Goal: Information Seeking & Learning: Learn about a topic

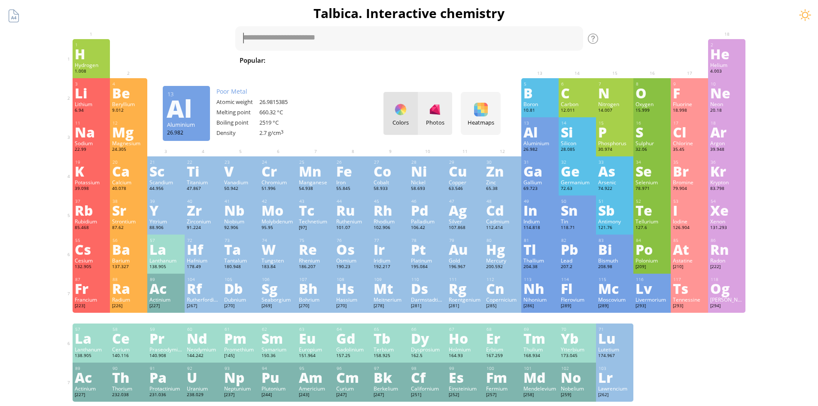
click at [439, 115] on div at bounding box center [435, 110] width 14 height 14
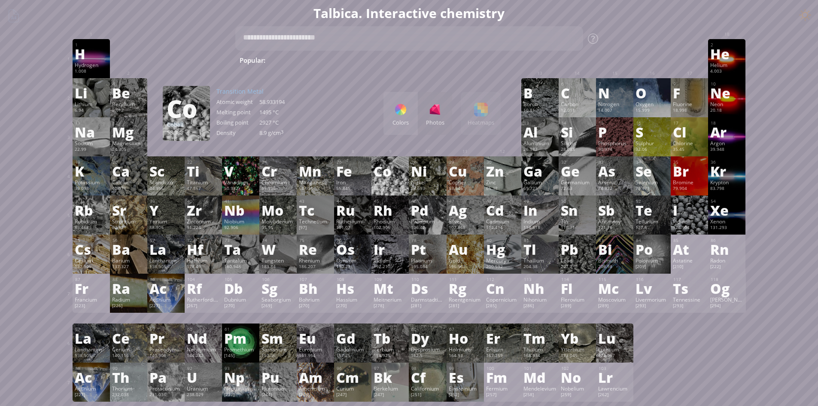
click at [399, 175] on div "Co" at bounding box center [390, 171] width 33 height 14
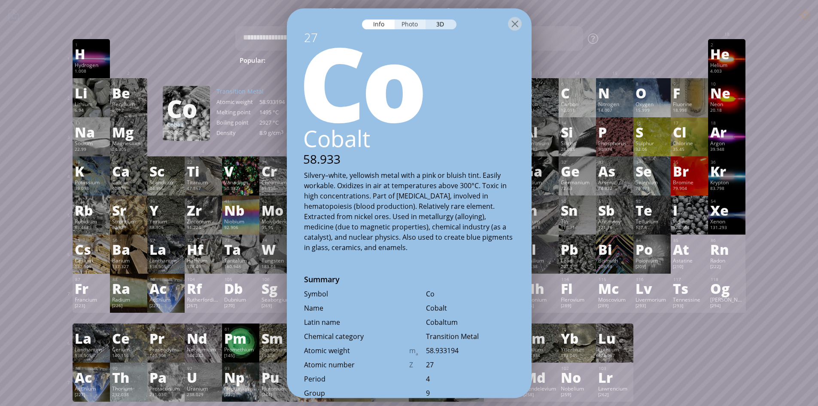
click at [417, 25] on div "Photo" at bounding box center [410, 24] width 31 height 10
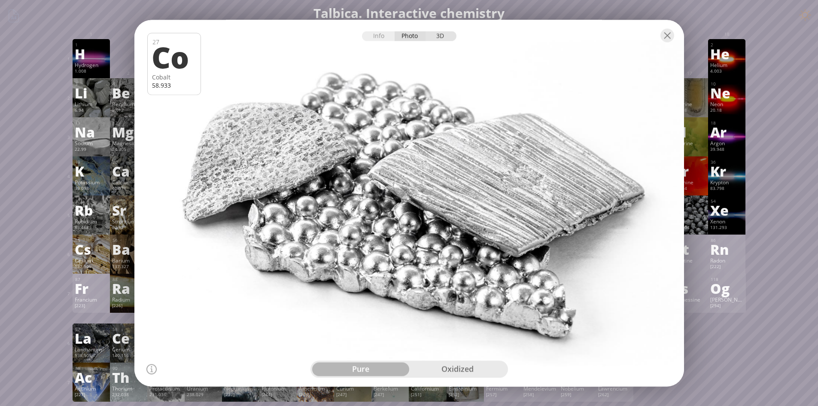
click at [436, 36] on div "3D" at bounding box center [441, 36] width 31 height 10
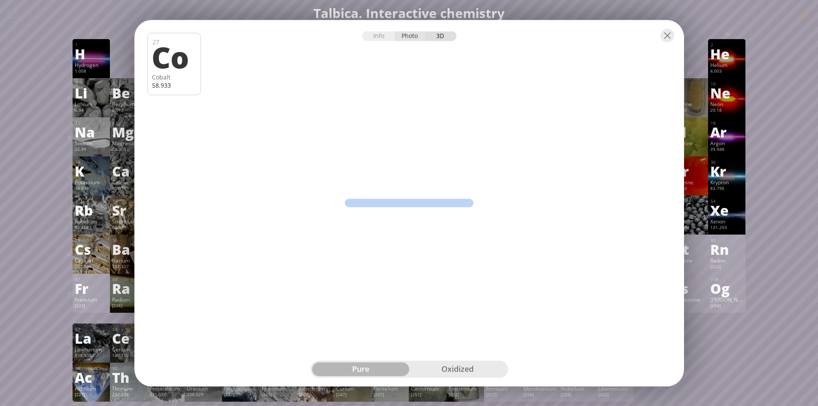
click at [406, 32] on div "Photo" at bounding box center [410, 36] width 31 height 10
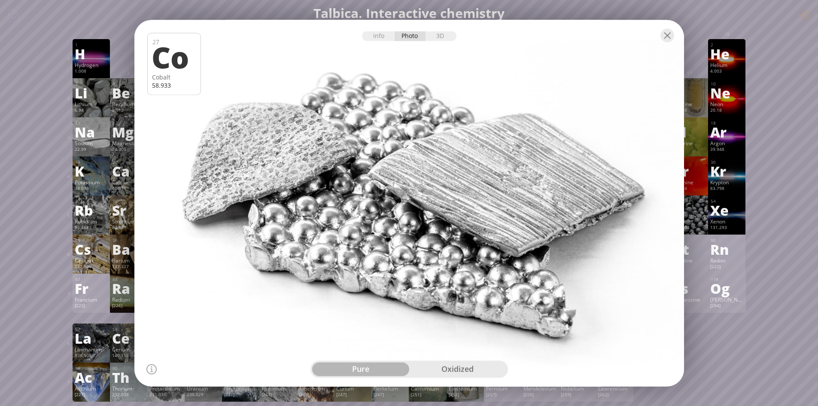
click at [452, 365] on div "oxidized" at bounding box center [457, 369] width 97 height 14
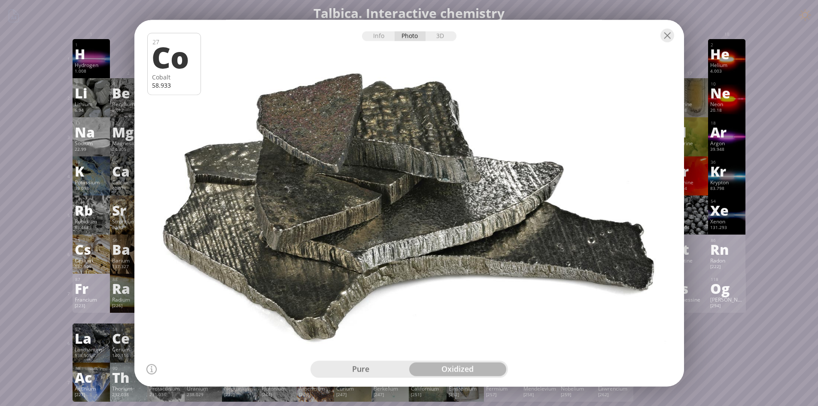
click at [395, 366] on div "pure" at bounding box center [360, 369] width 97 height 14
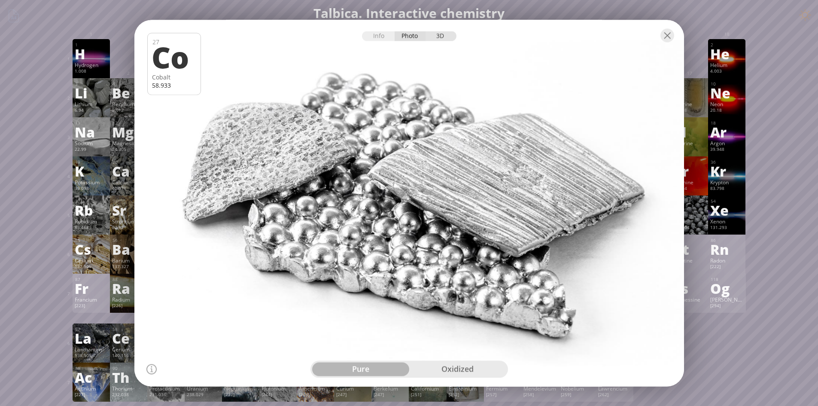
click at [441, 37] on div "3D" at bounding box center [441, 36] width 31 height 10
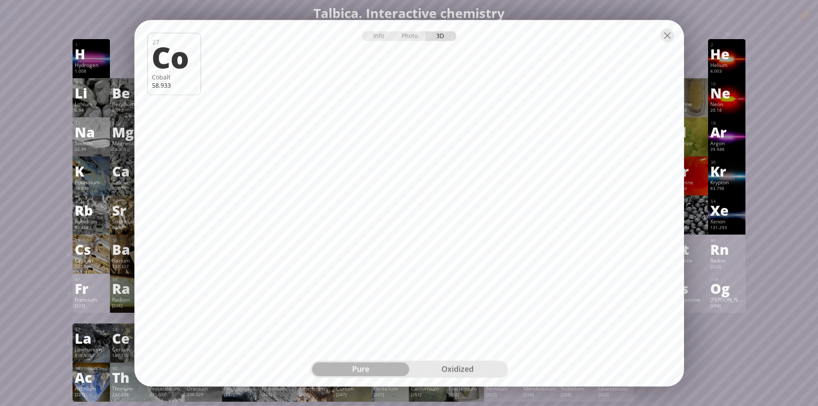
click at [457, 369] on div "oxidized" at bounding box center [457, 369] width 97 height 14
click at [381, 33] on div "Info" at bounding box center [378, 36] width 33 height 10
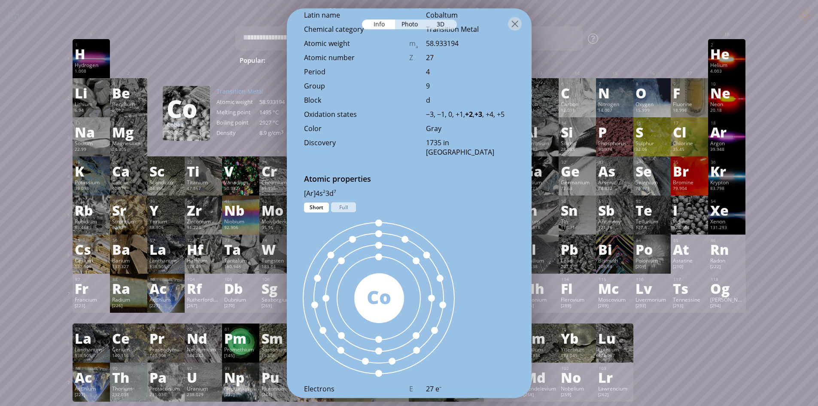
scroll to position [258, 0]
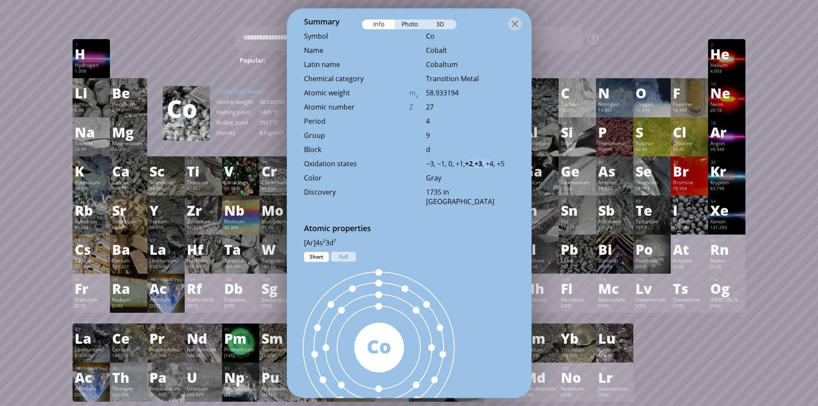
drag, startPoint x: 472, startPoint y: 162, endPoint x: 495, endPoint y: 166, distance: 23.5
click at [495, 166] on div "−3, −1, 0, +1, +2 , +3 , +4, +5" at bounding box center [470, 163] width 88 height 9
click at [483, 177] on div "Gray" at bounding box center [470, 177] width 88 height 9
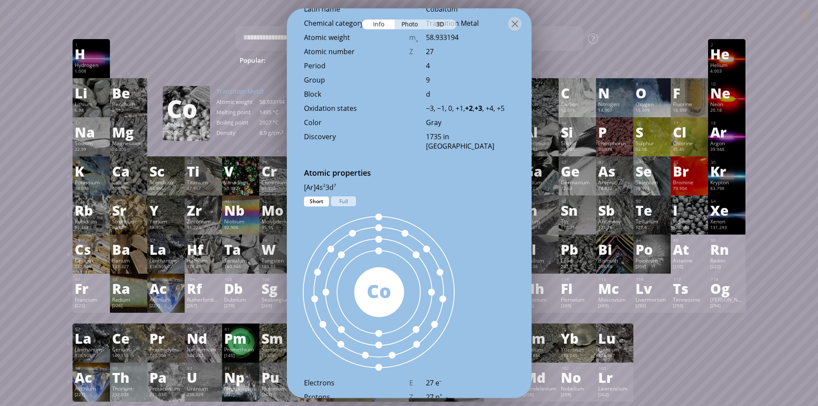
scroll to position [387, 0]
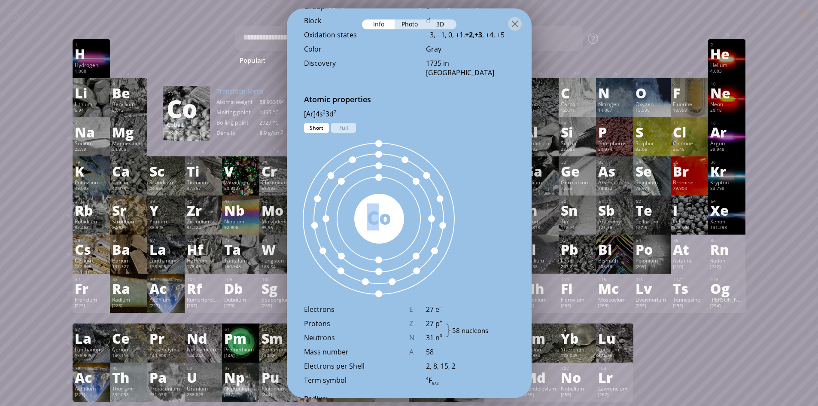
drag, startPoint x: 380, startPoint y: 219, endPoint x: 411, endPoint y: 222, distance: 30.6
click at [411, 222] on div "58 Co" at bounding box center [379, 219] width 185 height 172
click at [411, 222] on div at bounding box center [379, 218] width 210 height 210
click at [315, 129] on div "Short" at bounding box center [316, 128] width 25 height 10
click at [348, 129] on div "Full" at bounding box center [343, 128] width 25 height 10
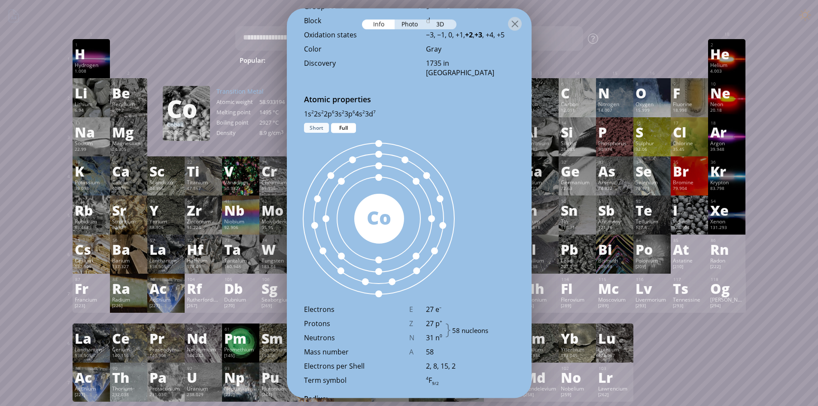
click at [322, 129] on div "Short" at bounding box center [316, 128] width 25 height 10
click at [343, 128] on div "Full" at bounding box center [343, 128] width 25 height 10
click at [323, 128] on div "Short" at bounding box center [316, 128] width 25 height 10
click at [346, 128] on div "Full" at bounding box center [343, 128] width 25 height 10
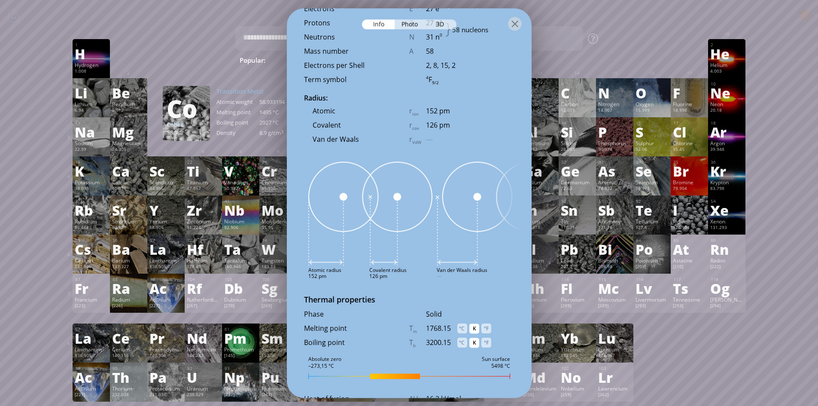
scroll to position [816, 0]
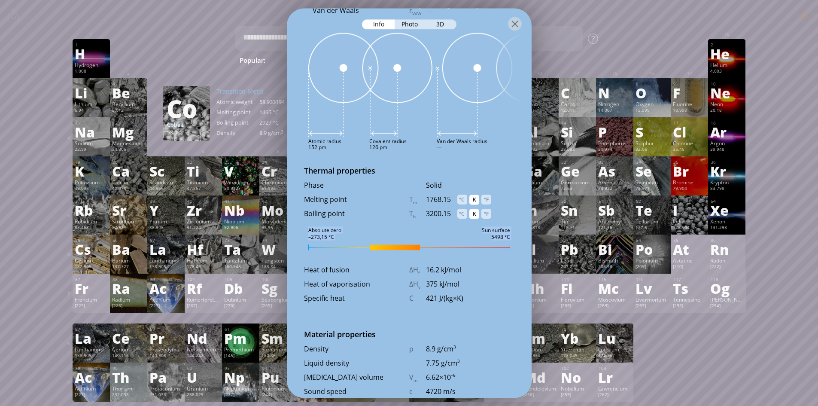
drag, startPoint x: 403, startPoint y: 247, endPoint x: 451, endPoint y: 260, distance: 49.8
click at [451, 260] on div "27 Co Cobalt 58.933 Silvery–white, yellowish metal with a pink or bluish tint. …" at bounding box center [409, 203] width 245 height 390
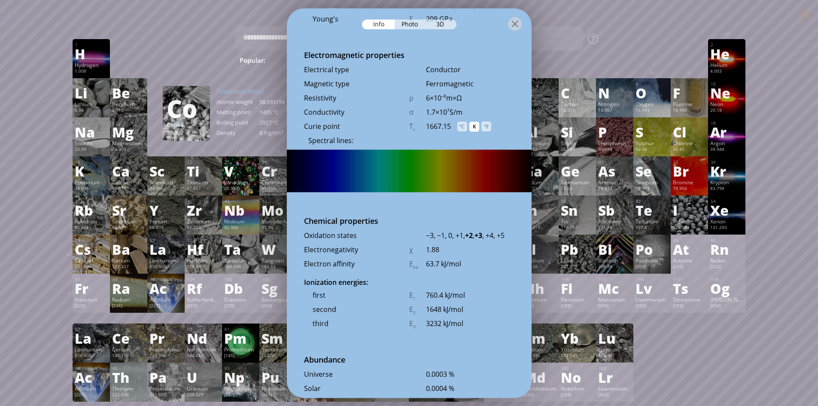
scroll to position [1546, 0]
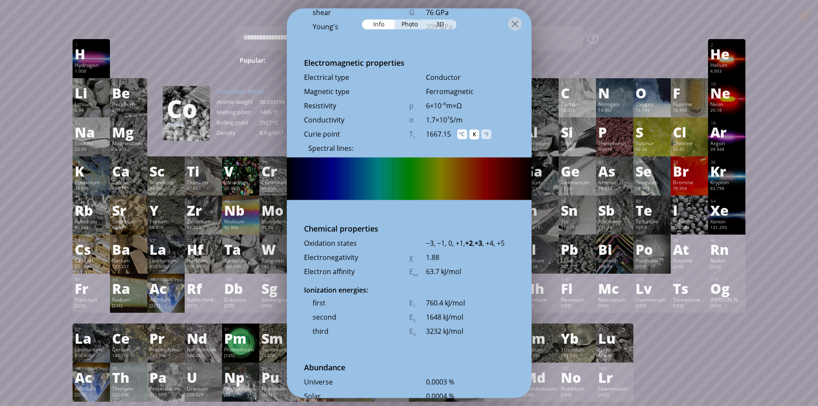
click at [465, 135] on div "°C" at bounding box center [462, 135] width 10 height 10
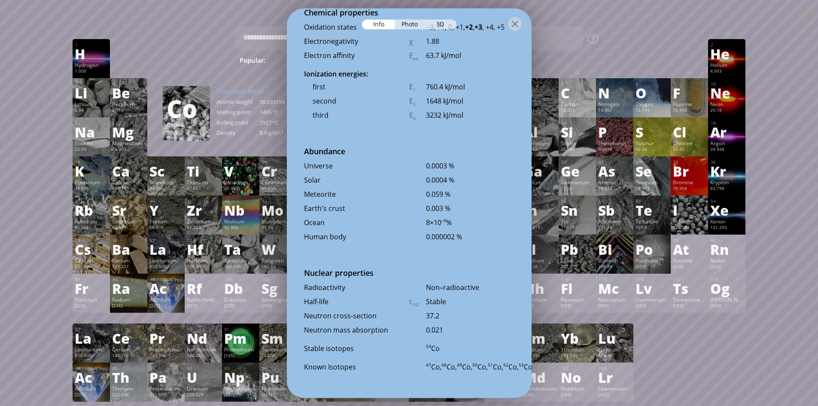
scroll to position [1461, 0]
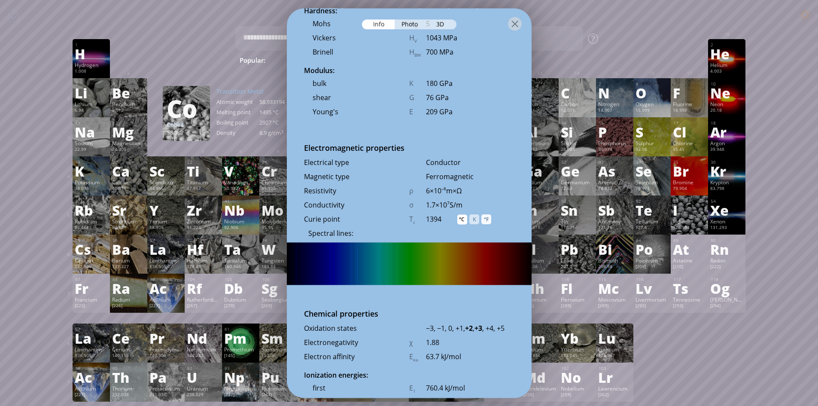
click at [488, 216] on div "°F" at bounding box center [486, 220] width 10 height 10
click at [464, 216] on div "°C" at bounding box center [462, 220] width 10 height 10
click at [473, 217] on div "K" at bounding box center [474, 220] width 10 height 10
click at [464, 218] on div "°C" at bounding box center [462, 220] width 10 height 10
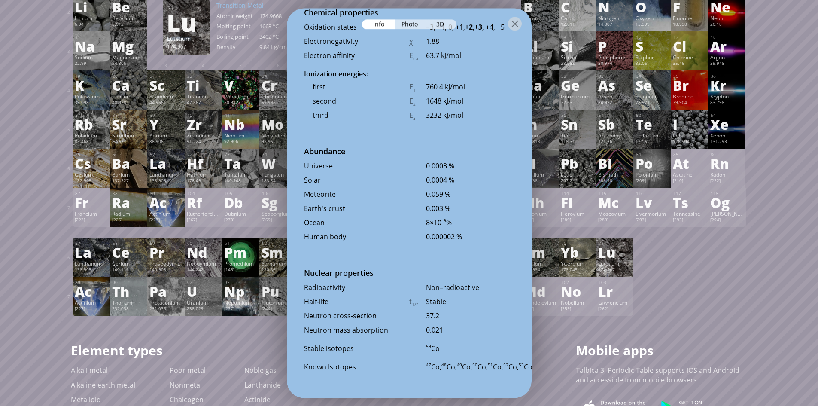
scroll to position [0, 0]
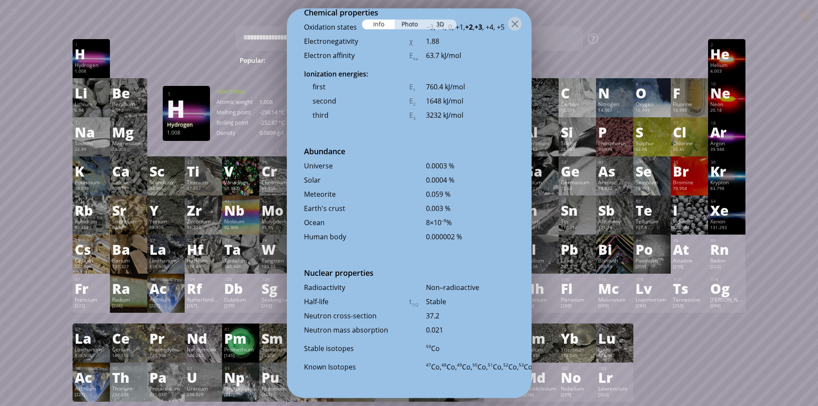
click at [88, 55] on div "H" at bounding box center [91, 54] width 33 height 14
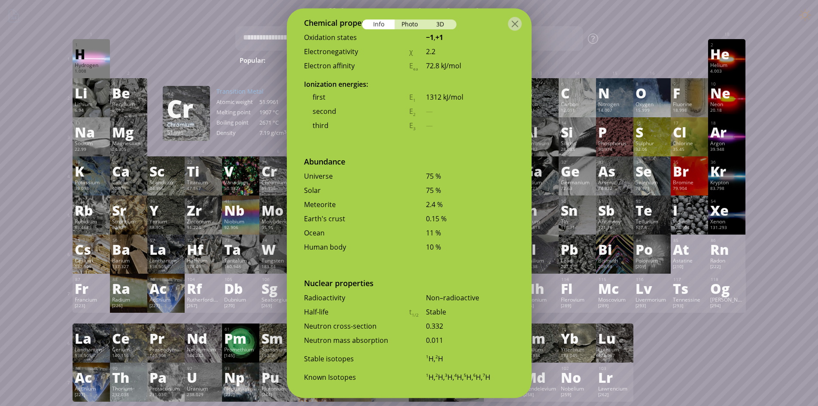
scroll to position [1677, 0]
click at [444, 30] on div at bounding box center [409, 23] width 245 height 30
click at [444, 25] on div "3D" at bounding box center [441, 24] width 31 height 10
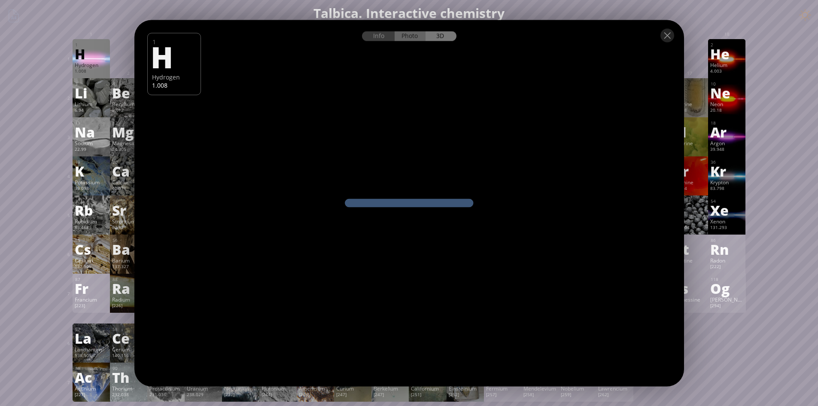
click at [419, 24] on div "Info Photo 3D Info Photo 3D 1 H Hydrogen 1.008 Pure cobalt, 99.99% fine. Cobalt…" at bounding box center [409, 203] width 550 height 366
click at [414, 34] on div "Photo" at bounding box center [410, 36] width 31 height 10
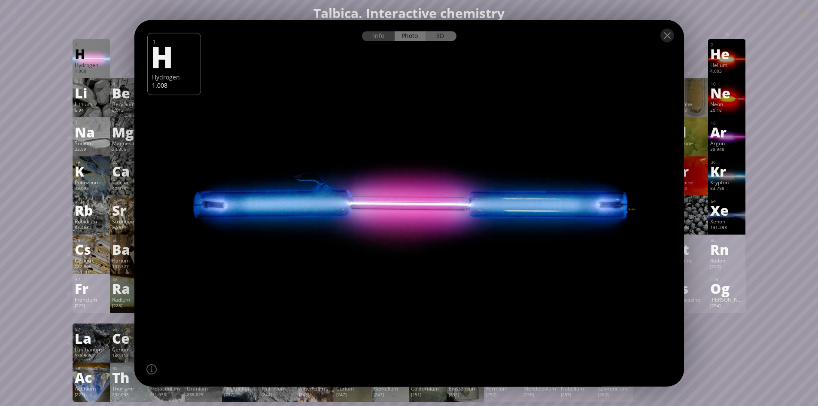
click at [442, 37] on div "3D" at bounding box center [441, 36] width 31 height 10
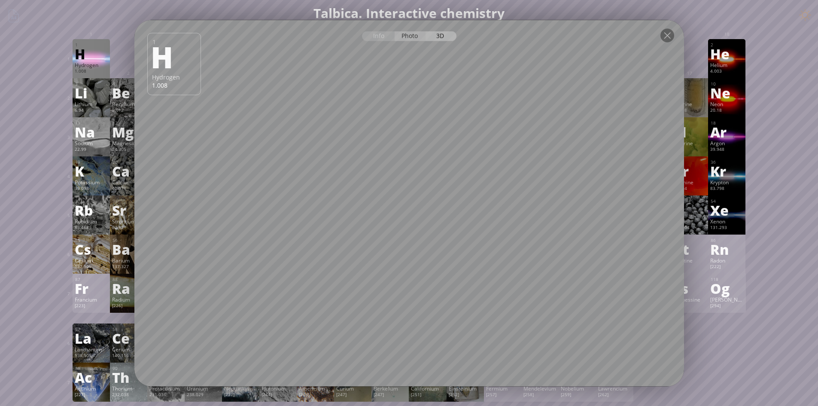
click at [410, 37] on div "Photo" at bounding box center [410, 36] width 31 height 10
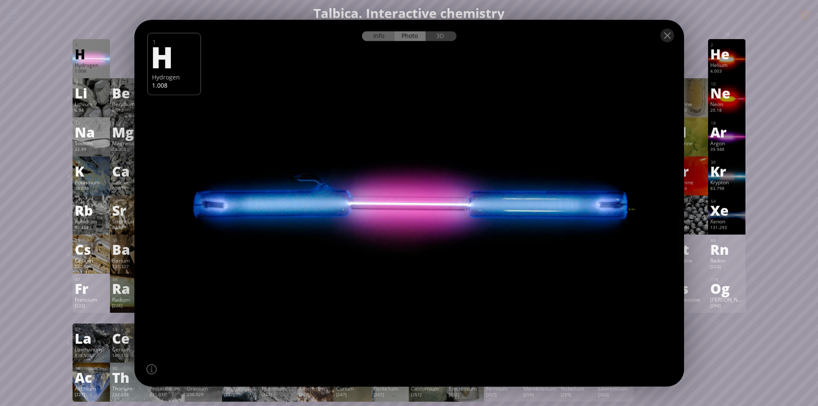
click at [381, 40] on div "Info" at bounding box center [378, 36] width 33 height 10
